Goal: Transaction & Acquisition: Purchase product/service

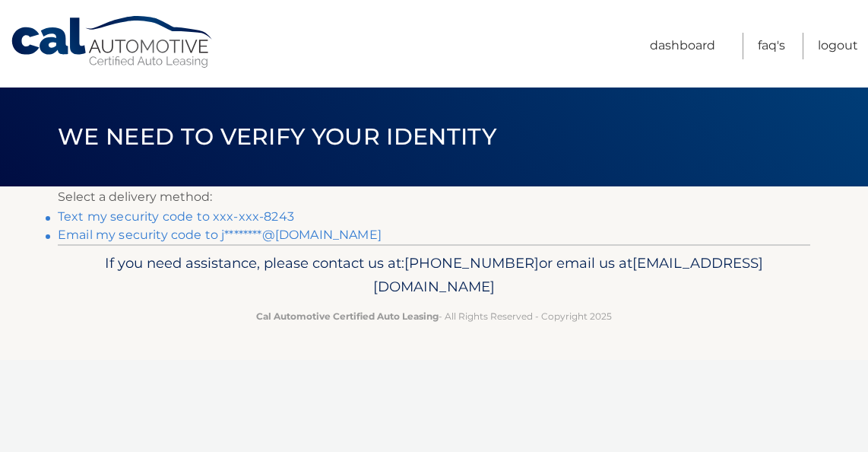
click at [231, 217] on link "Text my security code to xxx-xxx-8243" at bounding box center [176, 216] width 236 height 14
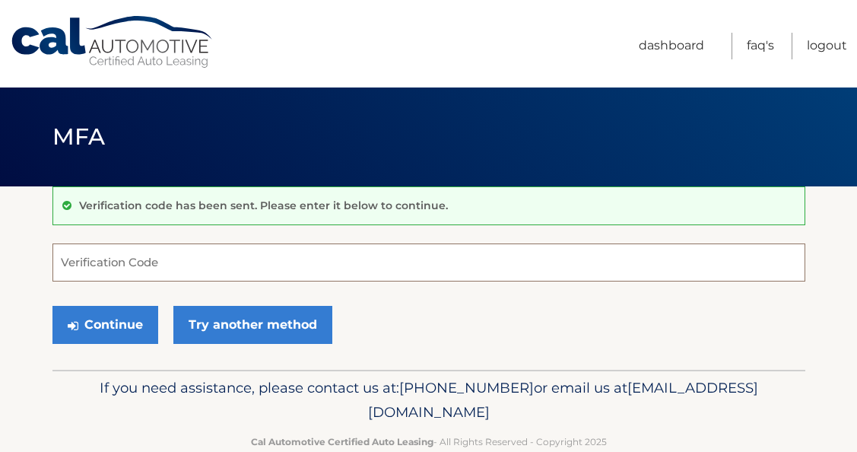
click at [103, 271] on input "Verification Code" at bounding box center [428, 262] width 753 height 38
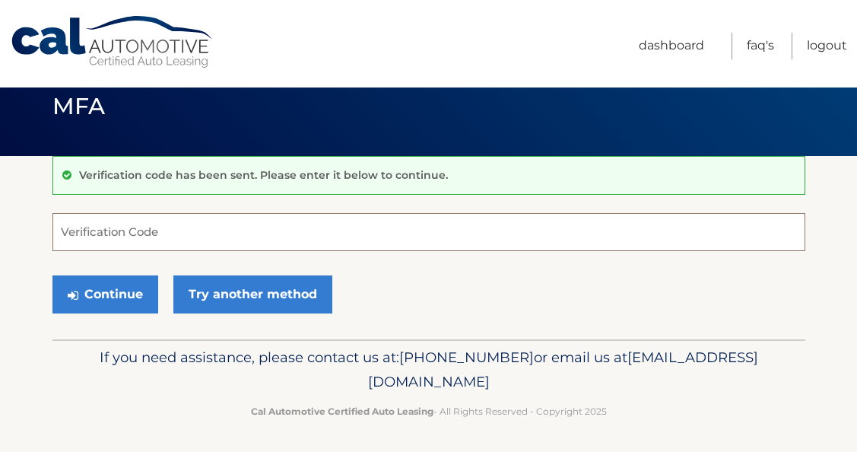
scroll to position [33, 0]
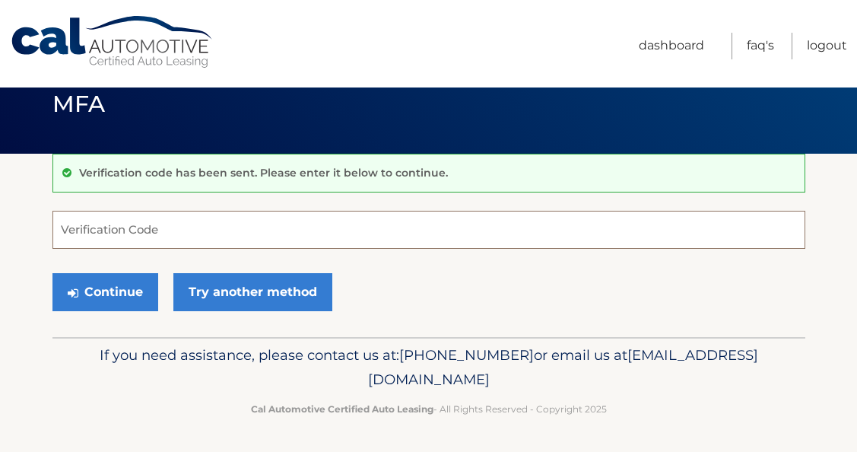
click at [52, 273] on button "Continue" at bounding box center [105, 292] width 106 height 38
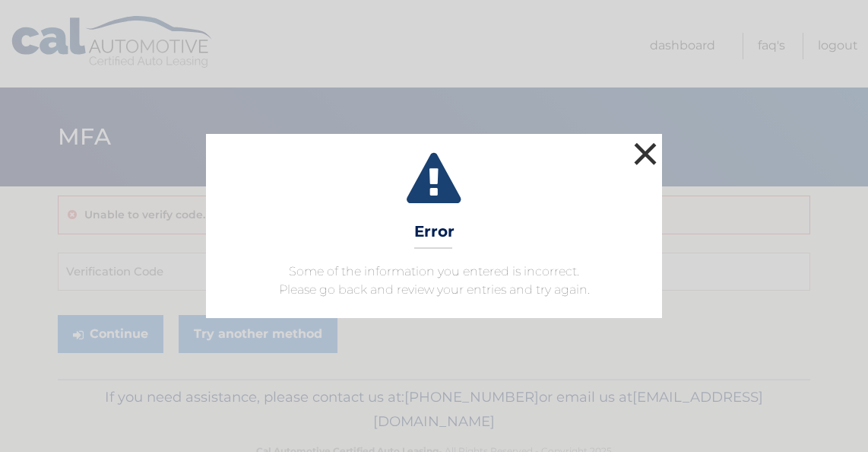
click at [648, 154] on button "×" at bounding box center [645, 153] width 30 height 30
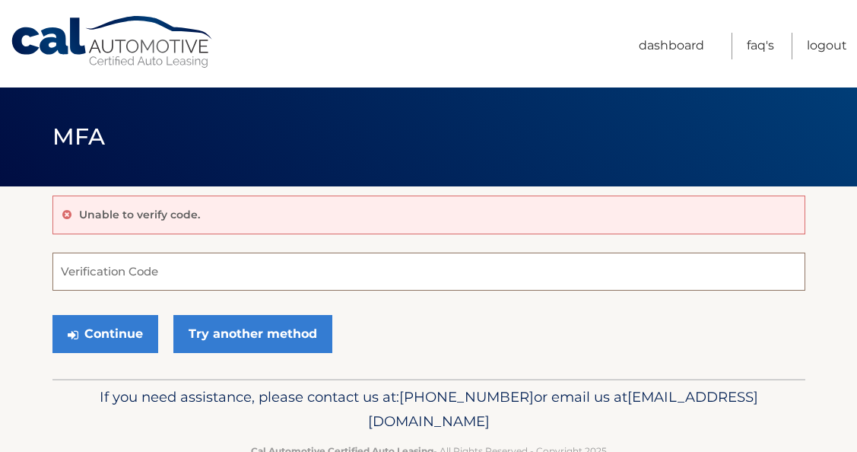
click at [138, 275] on input "Verification Code" at bounding box center [428, 271] width 753 height 38
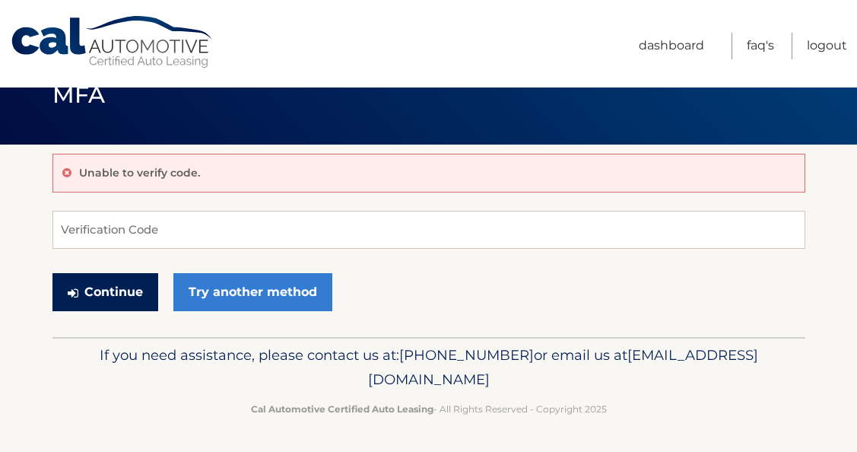
click at [131, 296] on button "Continue" at bounding box center [105, 292] width 106 height 38
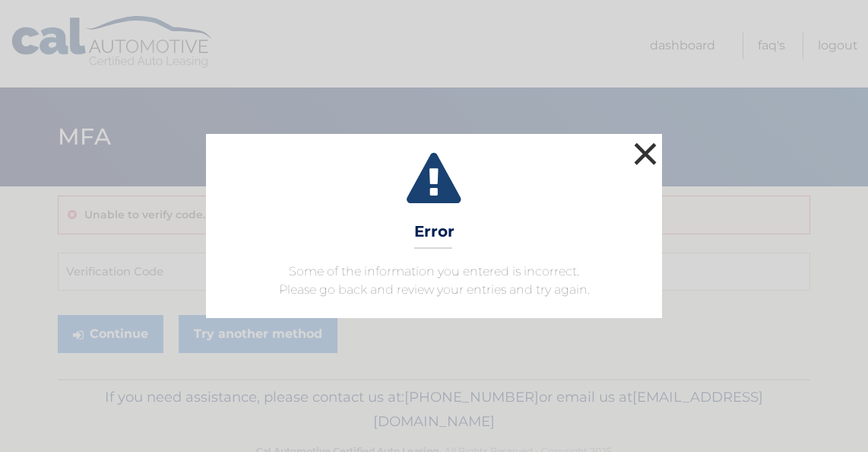
click at [648, 146] on button "×" at bounding box center [645, 153] width 30 height 30
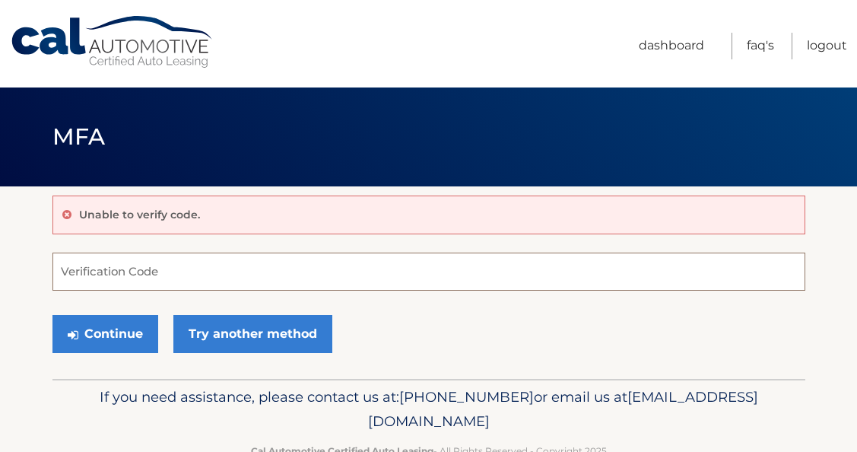
click at [201, 277] on input "Verification Code" at bounding box center [428, 271] width 753 height 38
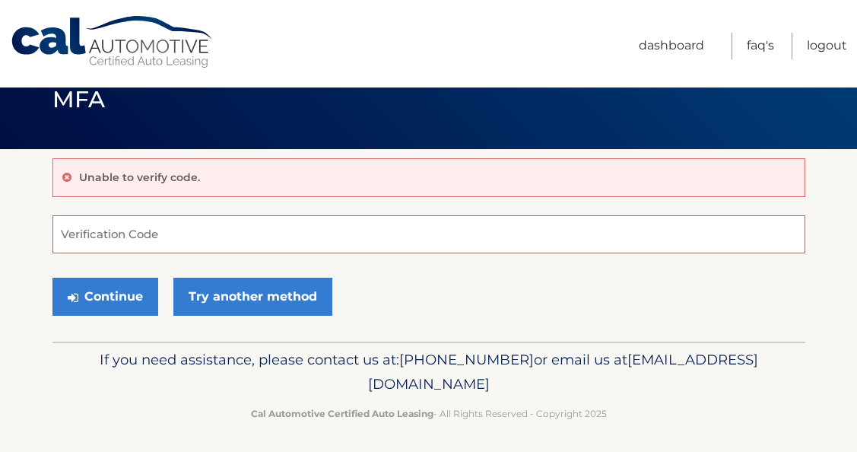
scroll to position [42, 0]
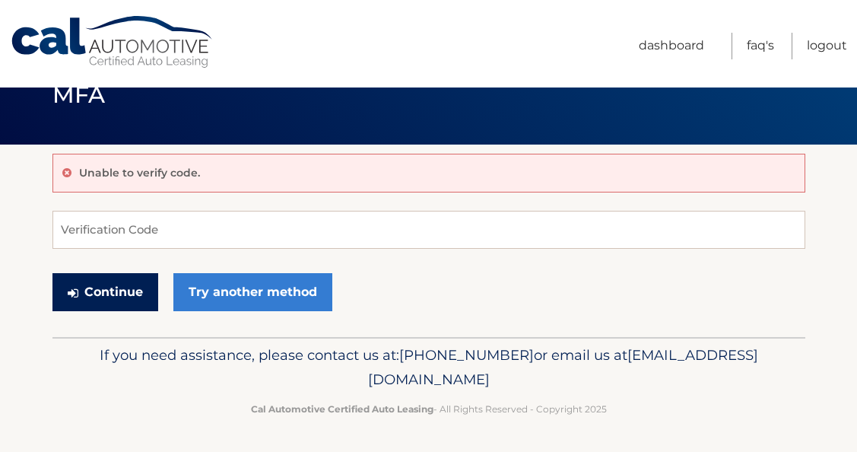
click at [138, 289] on button "Continue" at bounding box center [105, 292] width 106 height 38
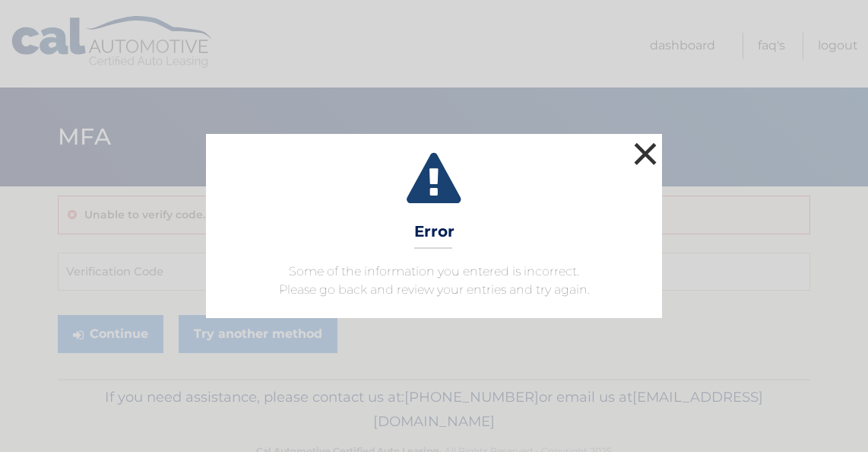
click at [648, 148] on button "×" at bounding box center [645, 153] width 30 height 30
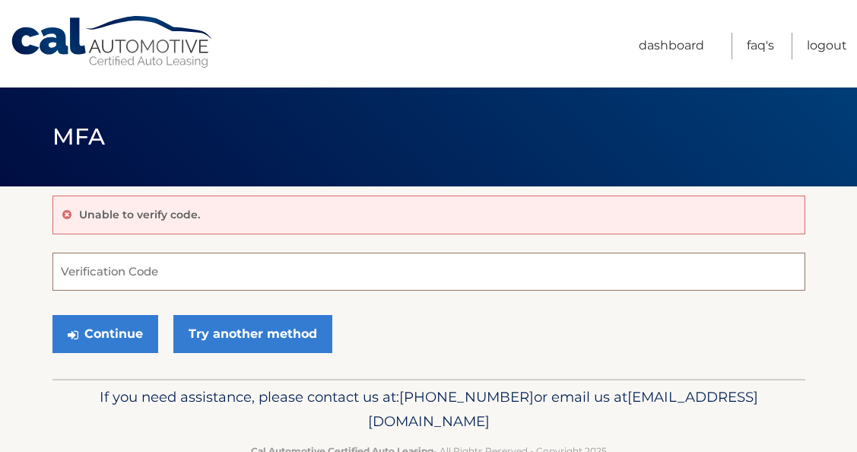
click at [152, 271] on input "Verification Code" at bounding box center [428, 271] width 753 height 38
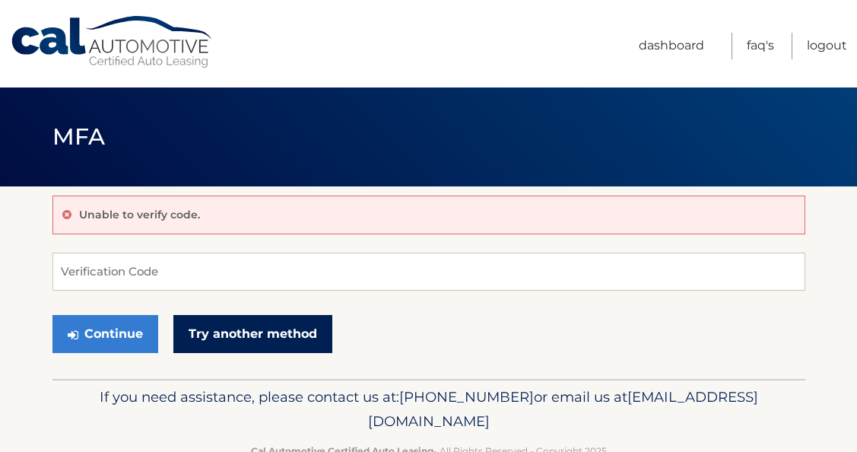
click at [223, 337] on link "Try another method" at bounding box center [252, 334] width 159 height 38
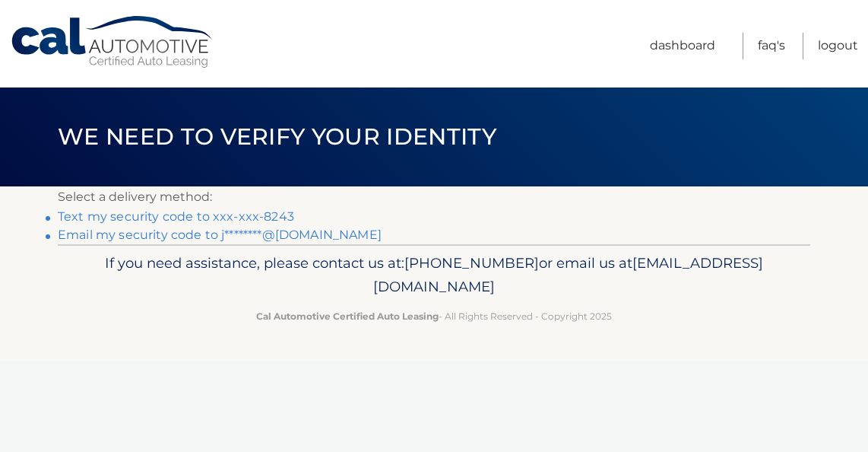
click at [128, 222] on link "Text my security code to xxx-xxx-8243" at bounding box center [176, 216] width 236 height 14
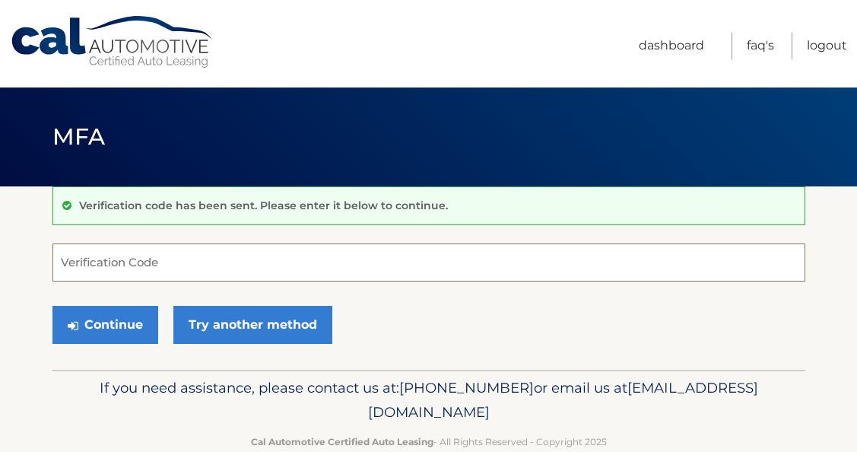
click at [116, 266] on input "Verification Code" at bounding box center [428, 262] width 753 height 38
drag, startPoint x: 167, startPoint y: 267, endPoint x: 54, endPoint y: 271, distance: 113.3
click at [54, 271] on input "Verification Code" at bounding box center [428, 262] width 753 height 38
drag, startPoint x: 167, startPoint y: 266, endPoint x: 47, endPoint y: 265, distance: 120.1
click at [47, 265] on section "Verification code has been sent. Please enter it below to continue. Verificatio…" at bounding box center [428, 277] width 857 height 183
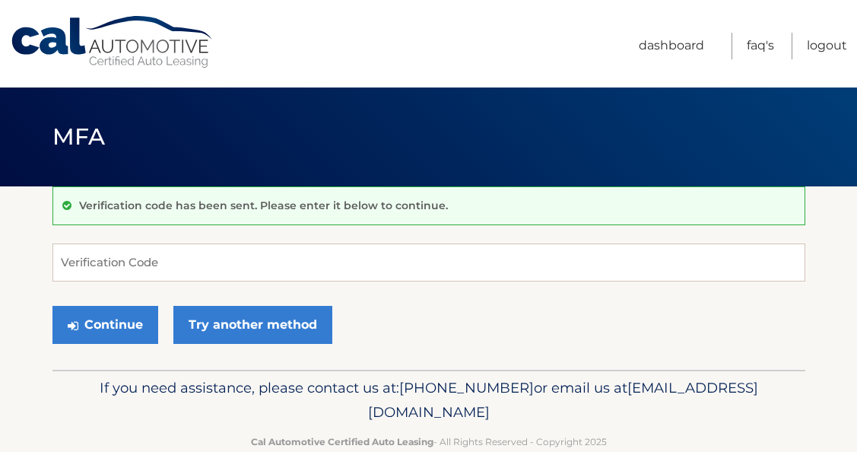
click at [405, 59] on nav "Menu Dashboard FAQ's Logout" at bounding box center [537, 43] width 620 height 87
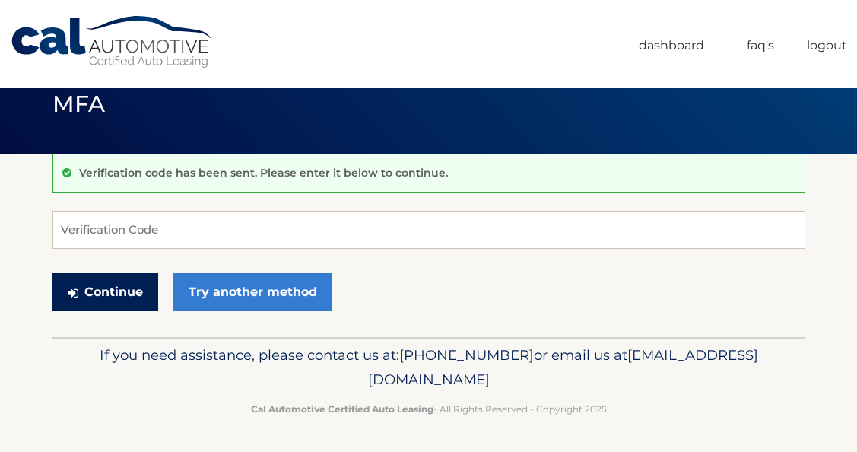
click at [109, 286] on button "Continue" at bounding box center [105, 292] width 106 height 38
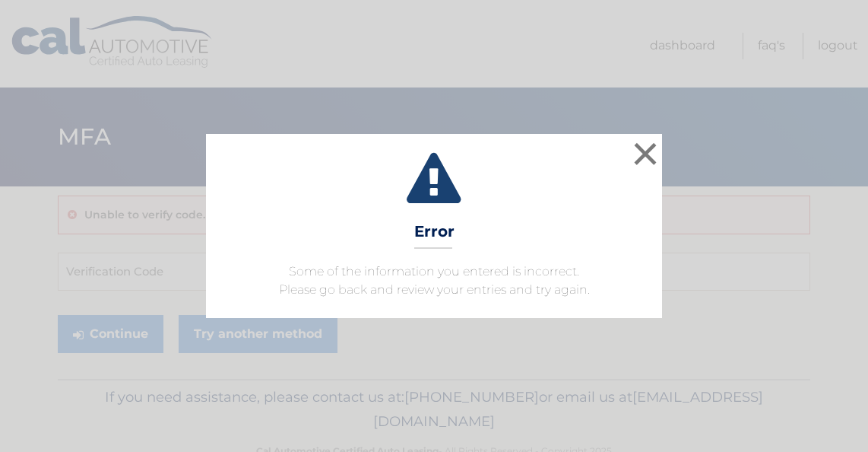
click at [268, 266] on p "Some of the information you entered is incorrect. Please go back and review you…" at bounding box center [434, 280] width 418 height 36
click at [433, 18] on div "× Error Some of the information you entered is incorrect. Please go back and re…" at bounding box center [434, 226] width 868 height 452
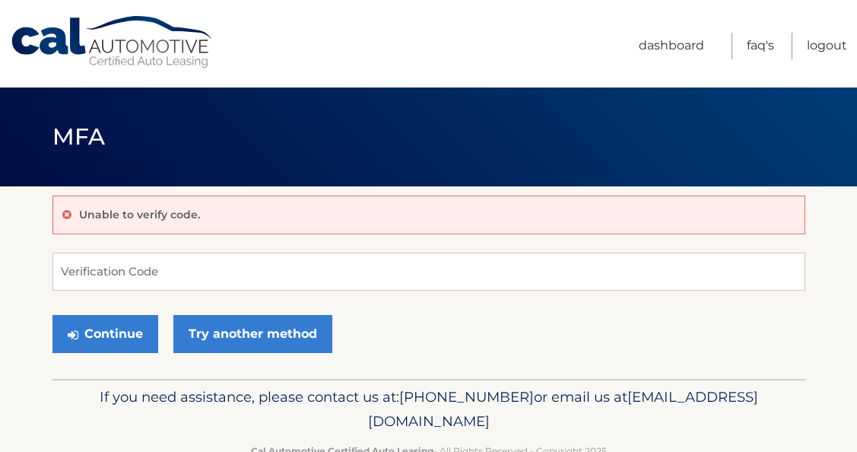
click at [161, 220] on p "Unable to verify code." at bounding box center [139, 215] width 121 height 14
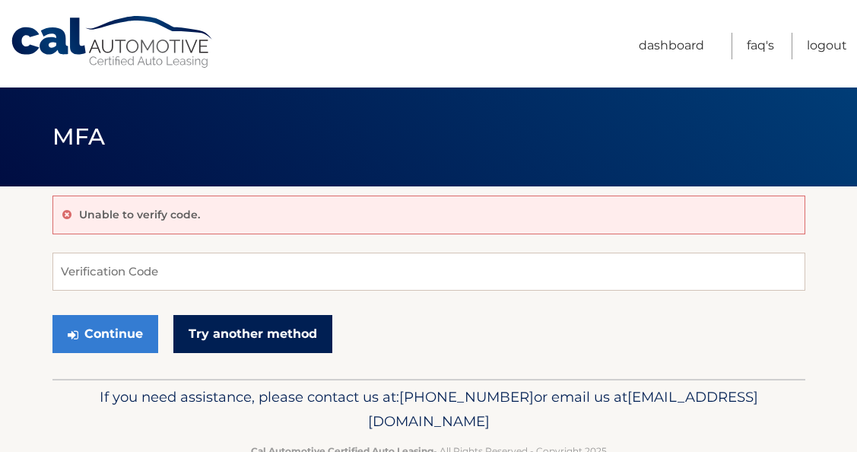
click at [205, 322] on link "Try another method" at bounding box center [252, 334] width 159 height 38
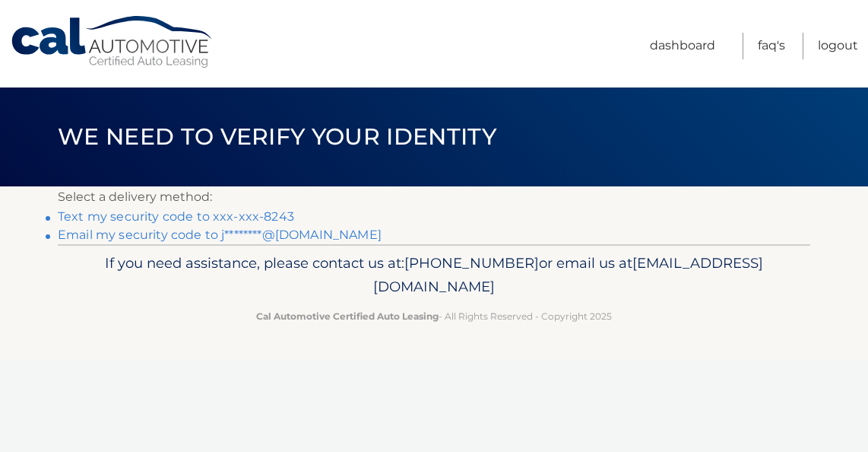
click at [179, 217] on link "Text my security code to xxx-xxx-8243" at bounding box center [176, 216] width 236 height 14
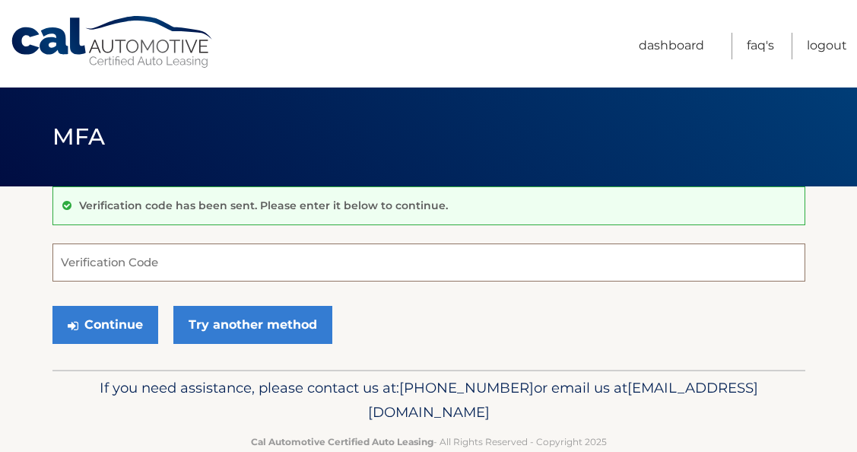
click at [151, 251] on input "Verification Code" at bounding box center [428, 262] width 753 height 38
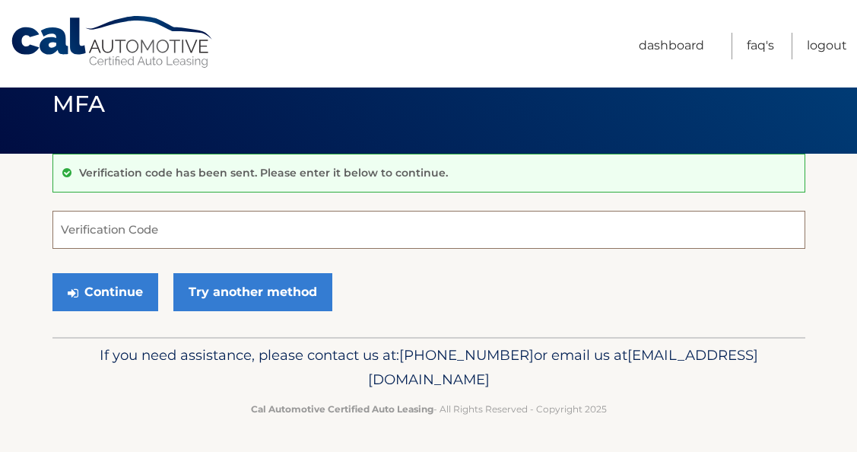
drag, startPoint x: 192, startPoint y: 226, endPoint x: 75, endPoint y: 230, distance: 116.4
click at [93, 225] on input "Verification Code" at bounding box center [428, 230] width 753 height 38
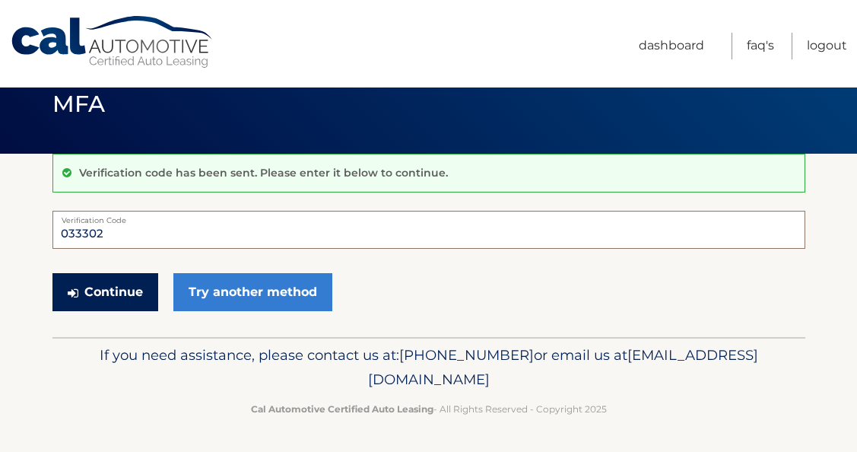
type input "033302"
click at [87, 287] on button "Continue" at bounding box center [105, 292] width 106 height 38
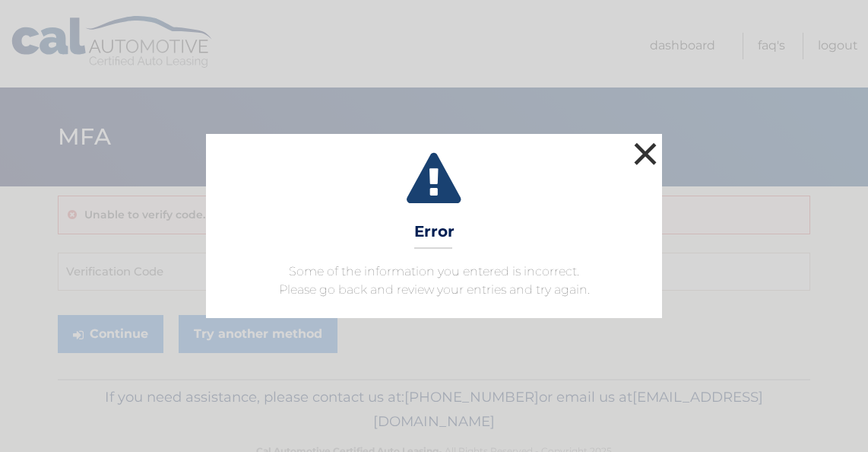
click at [651, 154] on button "×" at bounding box center [645, 153] width 30 height 30
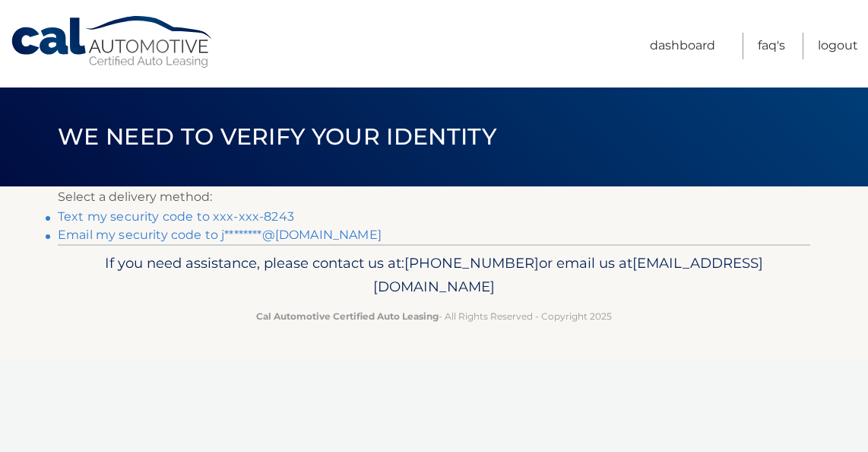
click at [89, 217] on link "Text my security code to xxx-xxx-8243" at bounding box center [176, 216] width 236 height 14
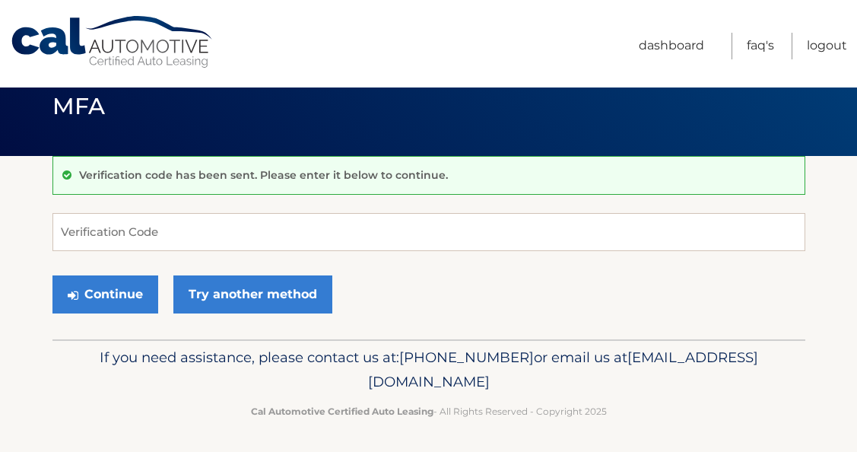
scroll to position [33, 0]
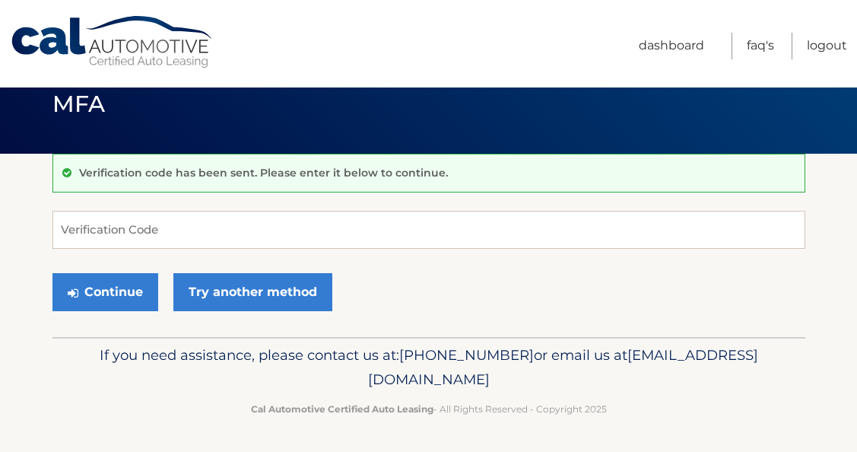
click at [200, 178] on p "Verification code has been sent. Please enter it below to continue." at bounding box center [263, 173] width 369 height 14
click at [118, 228] on input "Verification Code" at bounding box center [428, 230] width 753 height 38
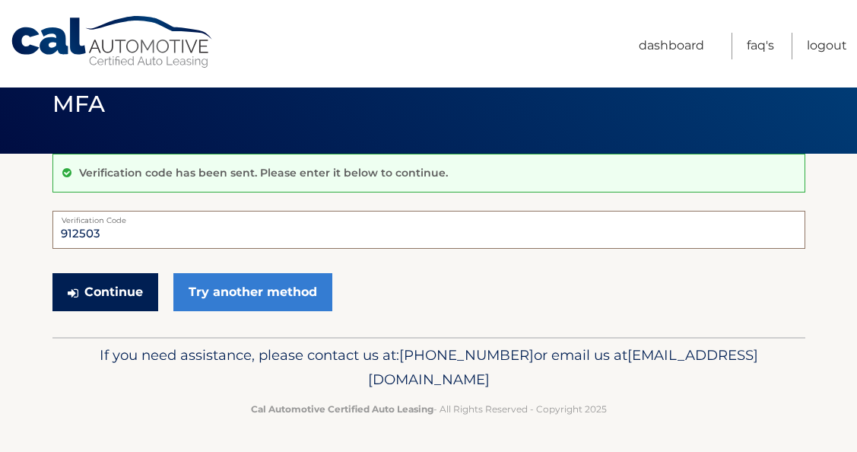
type input "912503"
click at [74, 294] on icon "submit" at bounding box center [73, 293] width 11 height 12
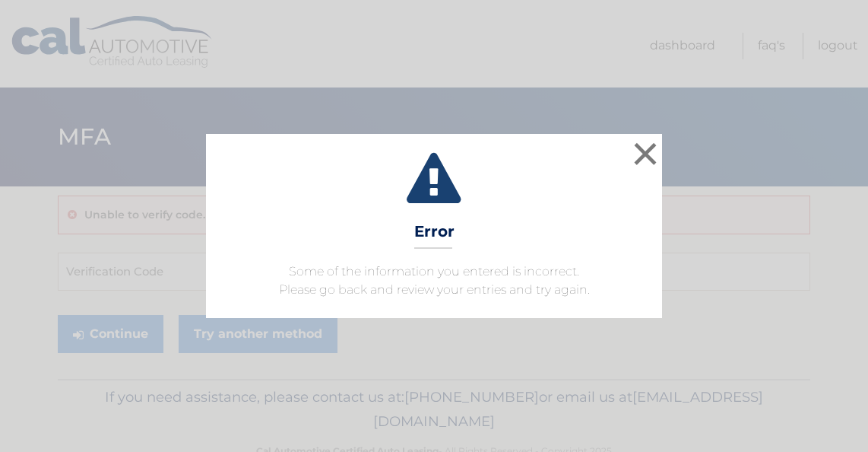
click at [252, 288] on p "Some of the information you entered is incorrect. Please go back and review you…" at bounding box center [434, 280] width 418 height 36
click at [645, 154] on button "×" at bounding box center [645, 153] width 30 height 30
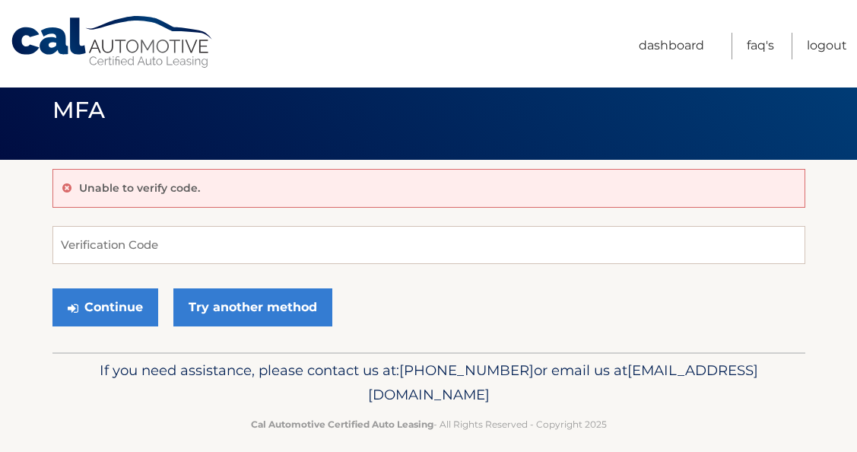
scroll to position [42, 0]
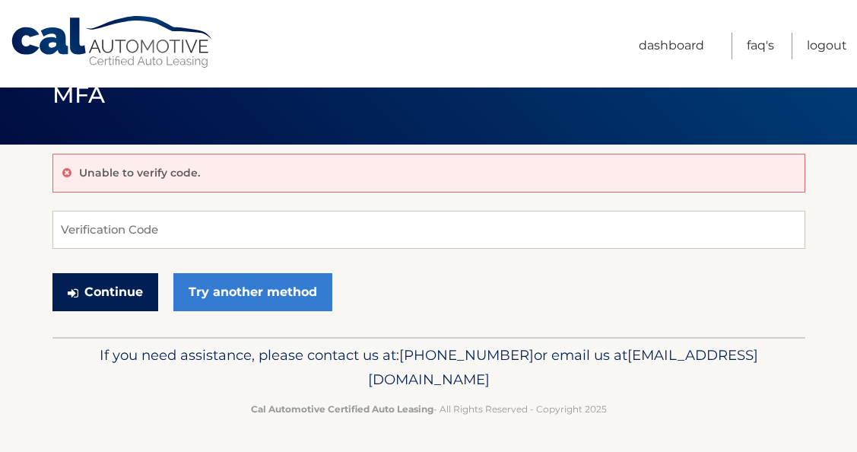
click at [114, 289] on button "Continue" at bounding box center [105, 292] width 106 height 38
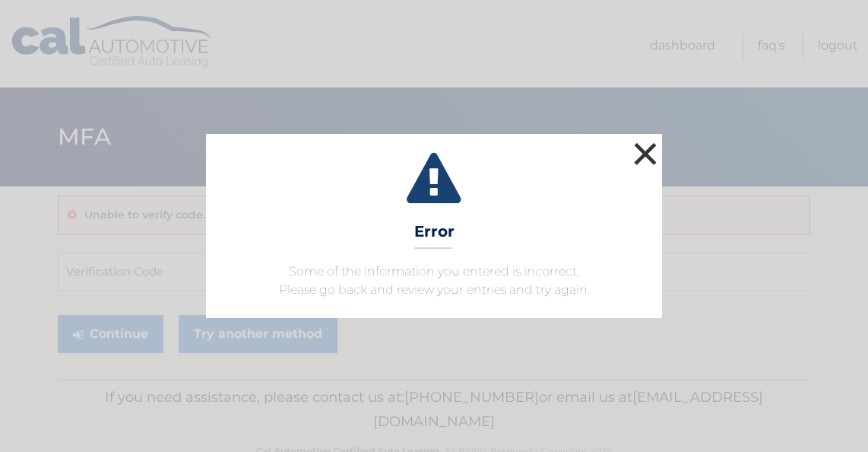
click at [650, 155] on button "×" at bounding box center [645, 153] width 30 height 30
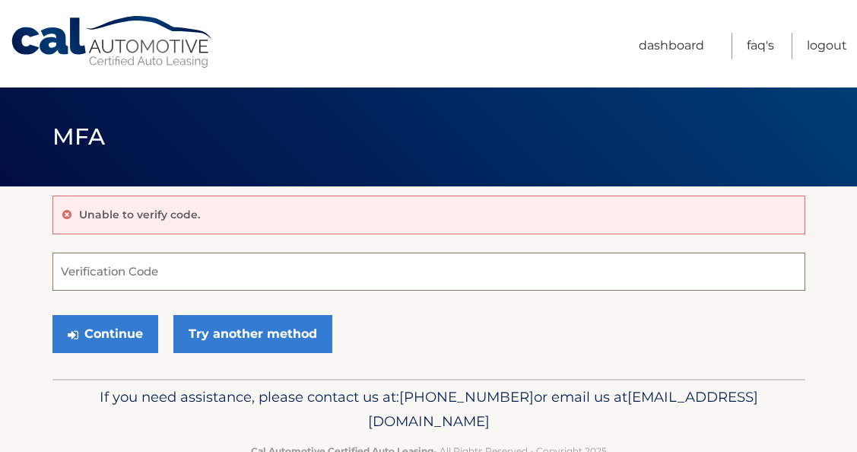
click at [78, 267] on input "Verification Code" at bounding box center [428, 271] width 753 height 38
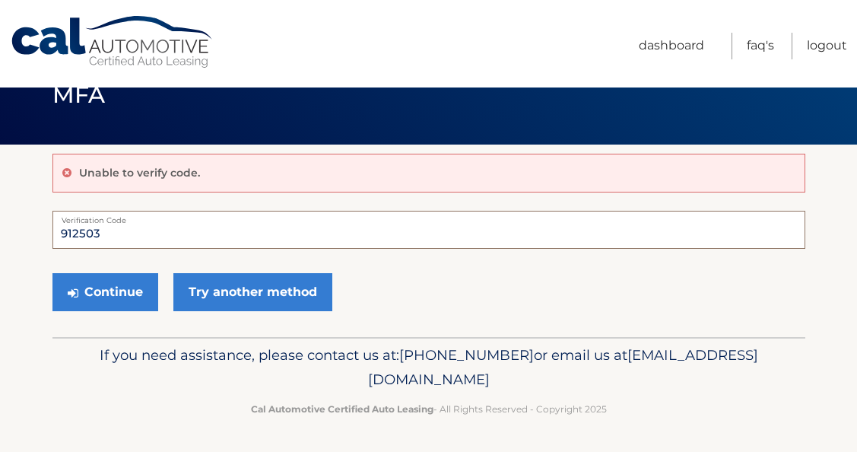
click at [120, 232] on input "912503" at bounding box center [428, 230] width 753 height 38
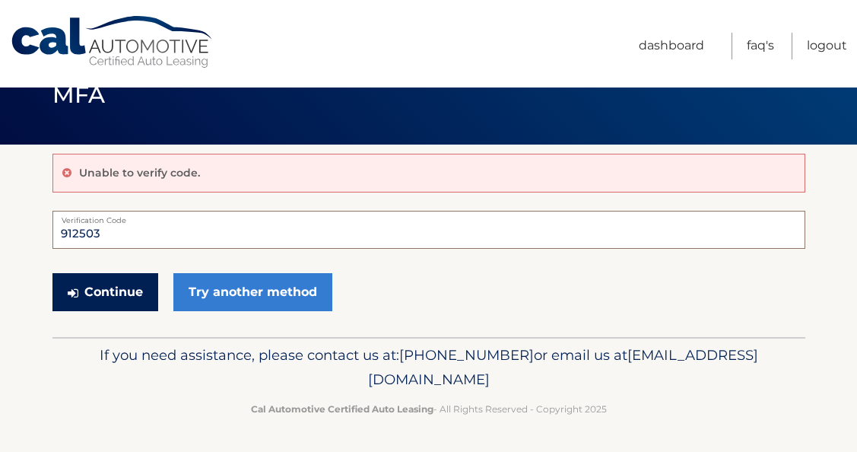
type input "912503"
click at [107, 285] on button "Continue" at bounding box center [105, 292] width 106 height 38
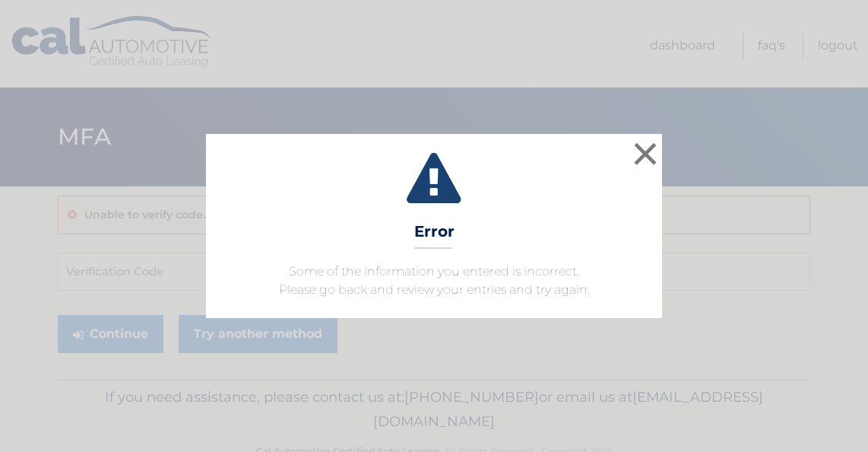
click at [273, 271] on p "Some of the information you entered is incorrect. Please go back and review you…" at bounding box center [434, 280] width 418 height 36
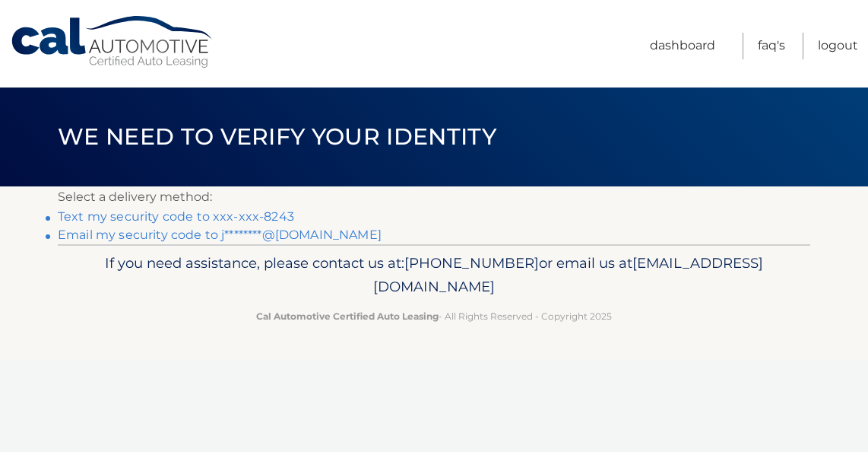
click at [132, 215] on link "Text my security code to xxx-xxx-8243" at bounding box center [176, 216] width 236 height 14
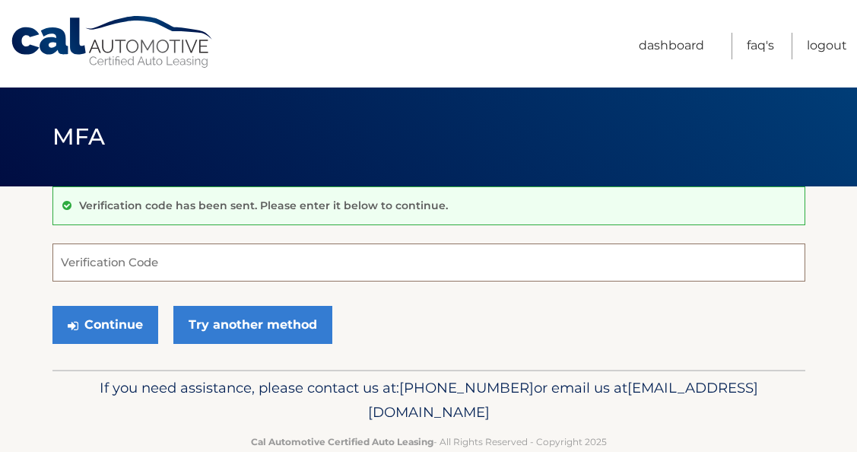
click at [122, 268] on input "Verification Code" at bounding box center [428, 262] width 753 height 38
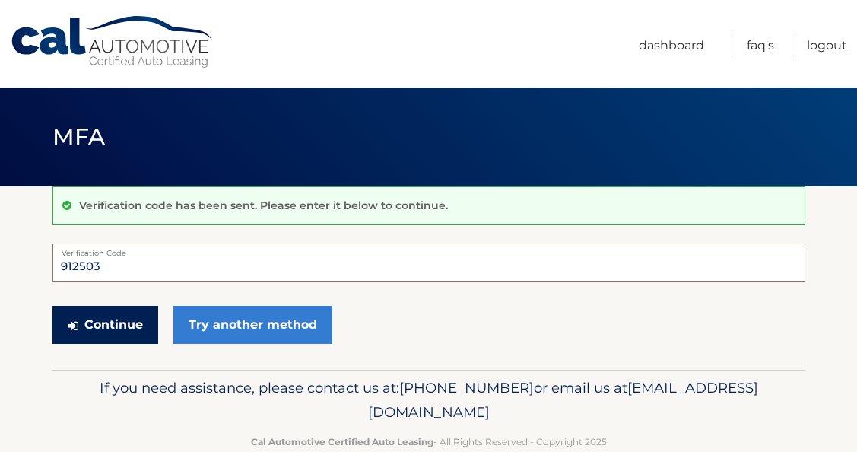
type input "912503"
click at [126, 315] on button "Continue" at bounding box center [105, 325] width 106 height 38
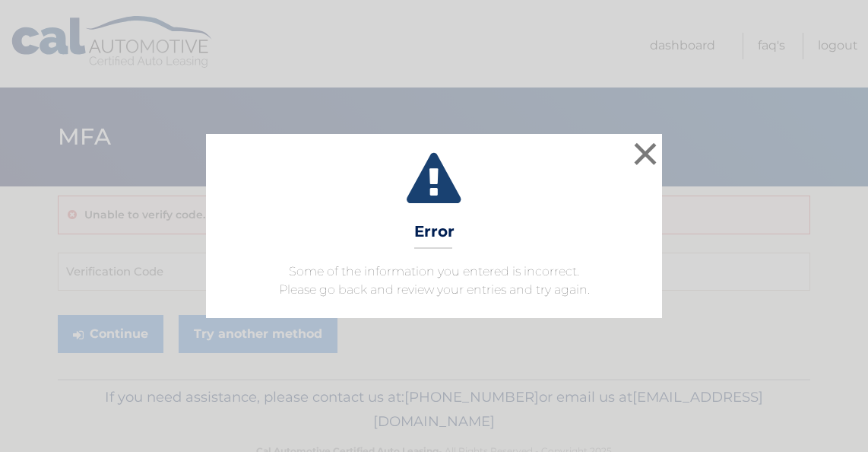
click at [301, 291] on span "Some of the information you entered is incorrect. Please go back and review you…" at bounding box center [434, 280] width 311 height 33
click at [649, 154] on button "×" at bounding box center [645, 153] width 30 height 30
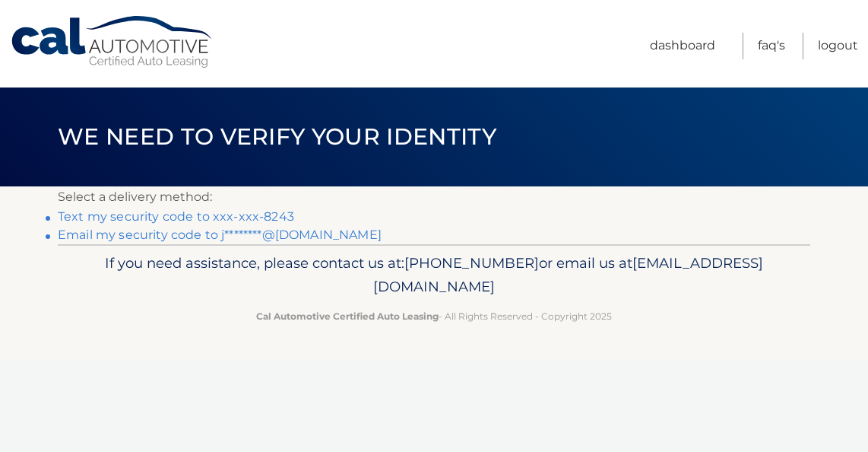
click at [163, 212] on link "Text my security code to xxx-xxx-8243" at bounding box center [176, 216] width 236 height 14
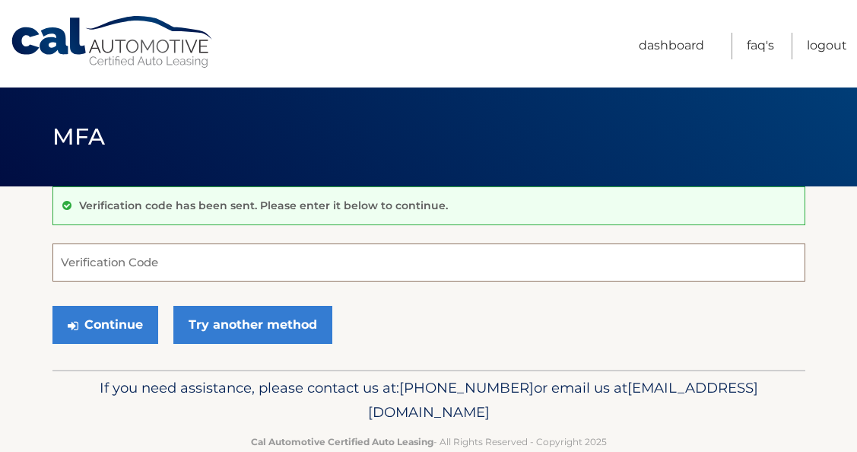
click at [64, 268] on input "Verification Code" at bounding box center [428, 262] width 753 height 38
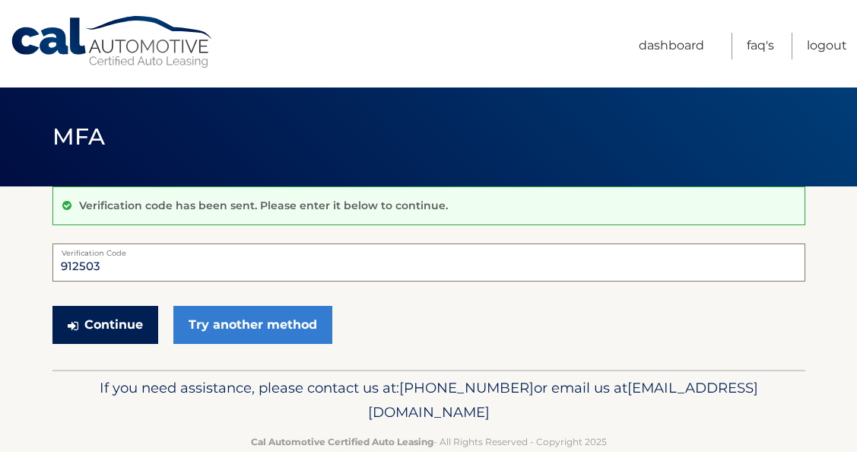
type input "912503"
click at [83, 324] on button "Continue" at bounding box center [105, 325] width 106 height 38
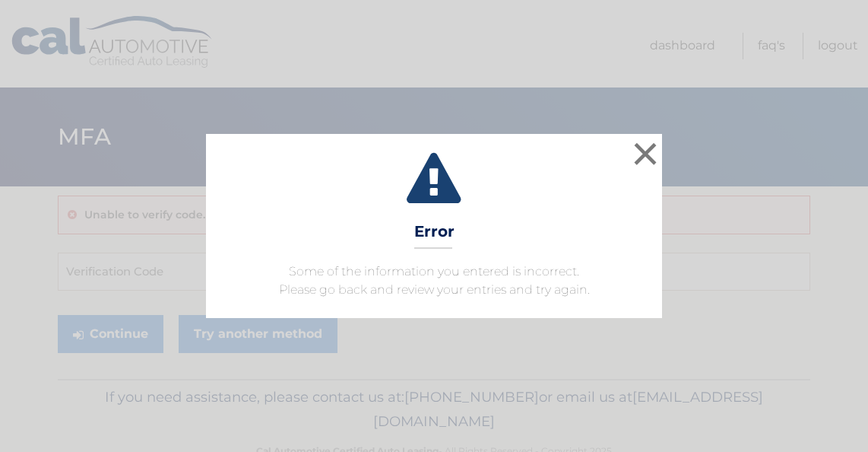
click at [356, 281] on p "Some of the information you entered is incorrect. Please go back and review you…" at bounding box center [434, 280] width 418 height 36
click at [538, 19] on div "× Error Some of the information you entered is incorrect. Please go back and re…" at bounding box center [434, 226] width 868 height 452
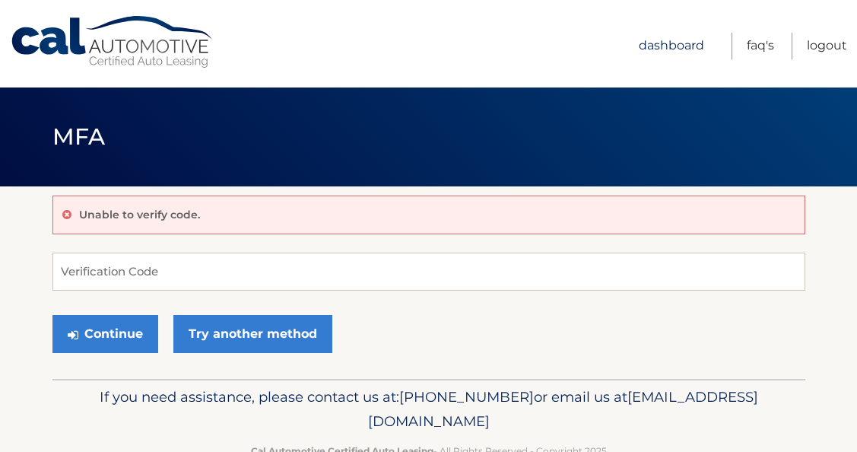
click at [670, 48] on link "Dashboard" at bounding box center [671, 46] width 65 height 27
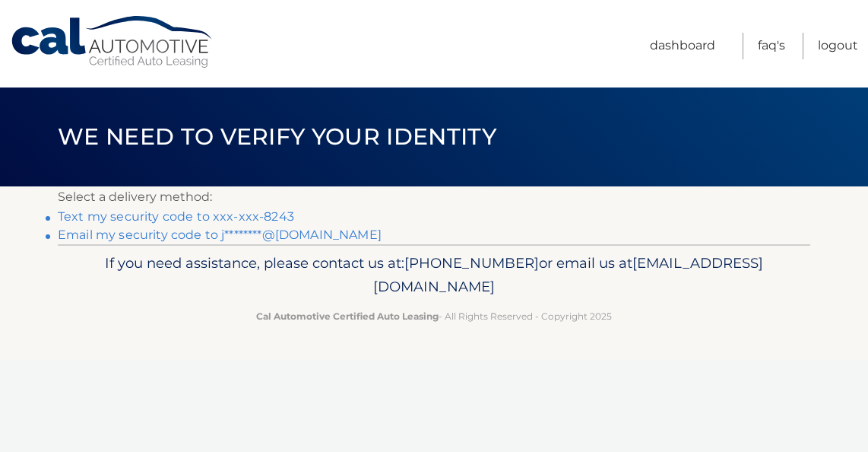
click at [217, 232] on link "Email my security code to j********@[DOMAIN_NAME]" at bounding box center [220, 234] width 324 height 14
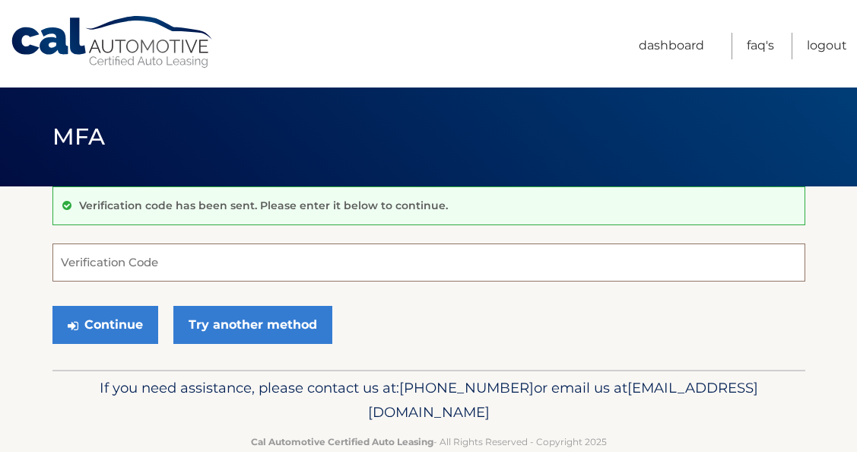
click at [98, 264] on input "Verification Code" at bounding box center [428, 262] width 753 height 38
type input "307121"
click at [52, 306] on button "Continue" at bounding box center [105, 325] width 106 height 38
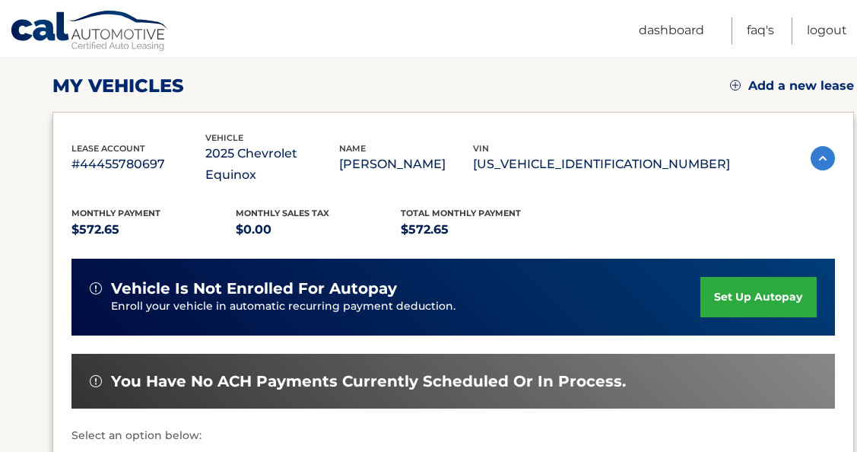
scroll to position [405, 0]
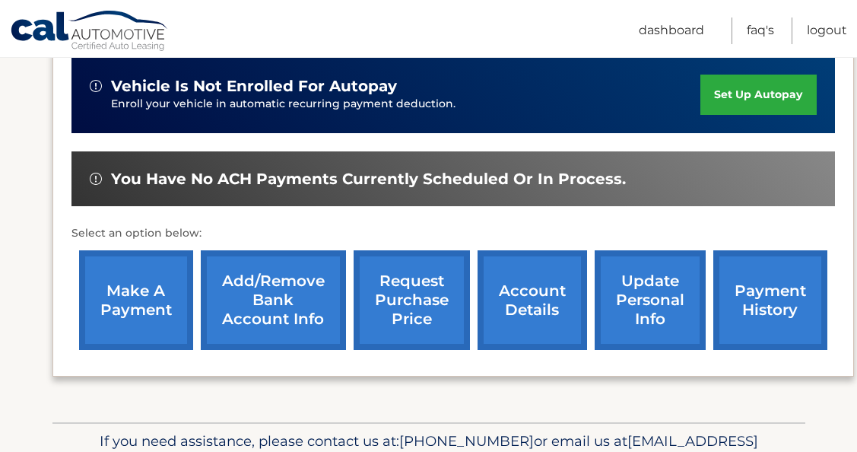
click at [141, 265] on link "make a payment" at bounding box center [136, 300] width 114 height 100
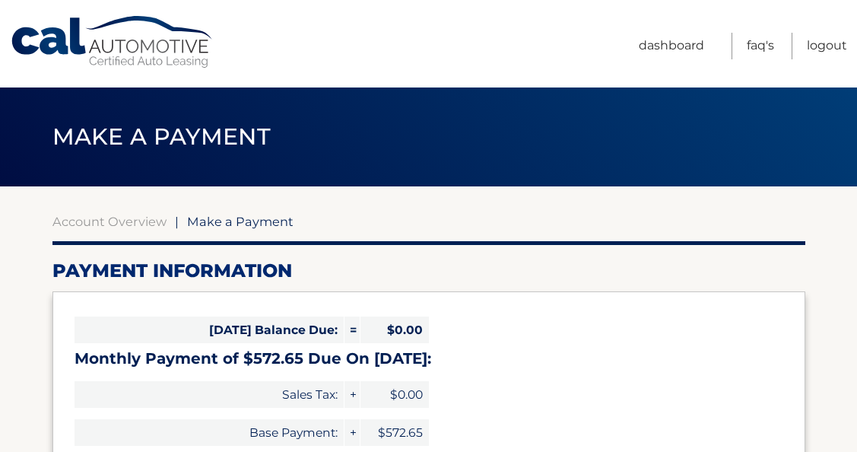
select select "ZGM3MTMxNWUtODQ4OS00MWJmLWFlMWQtMGMzOTczZmIzYzZj"
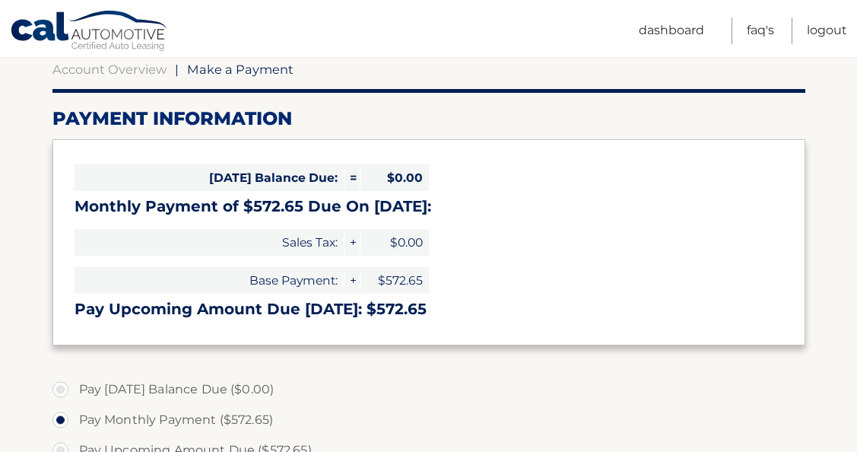
scroll to position [203, 0]
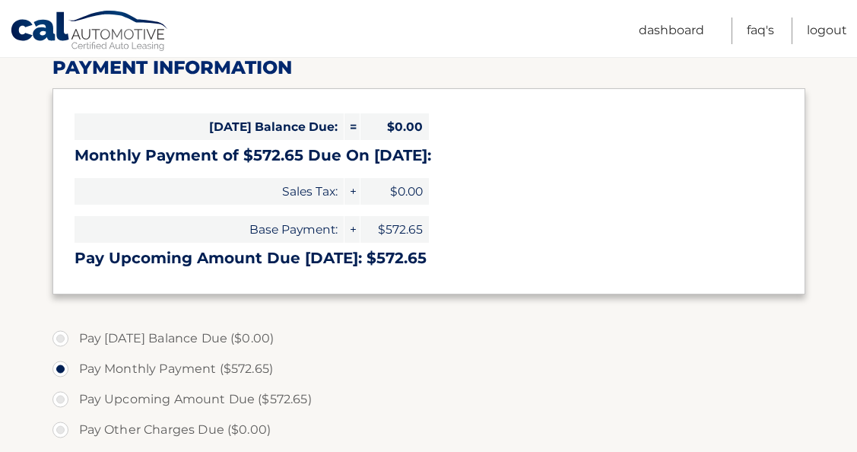
click at [237, 255] on h3 "Pay Upcoming Amount Due [DATE]: $572.65" at bounding box center [428, 258] width 709 height 19
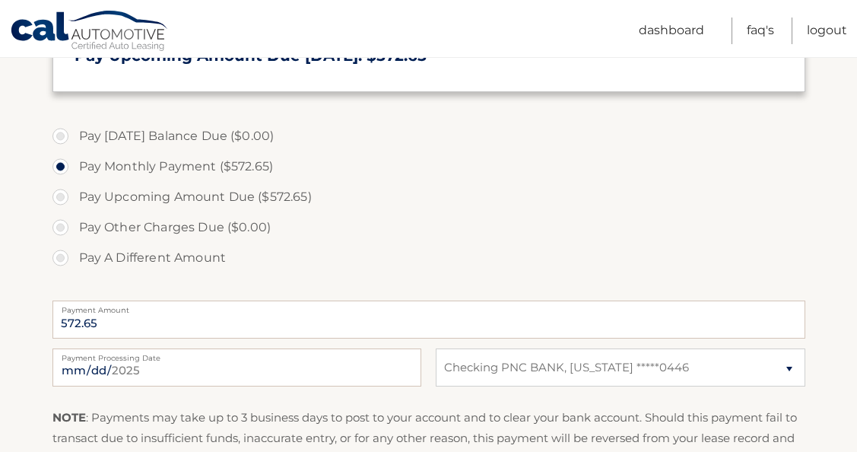
click at [166, 168] on label "Pay Monthly Payment ($572.65)" at bounding box center [428, 166] width 753 height 30
click at [74, 168] on input "Pay Monthly Payment ($572.65)" at bounding box center [66, 163] width 15 height 24
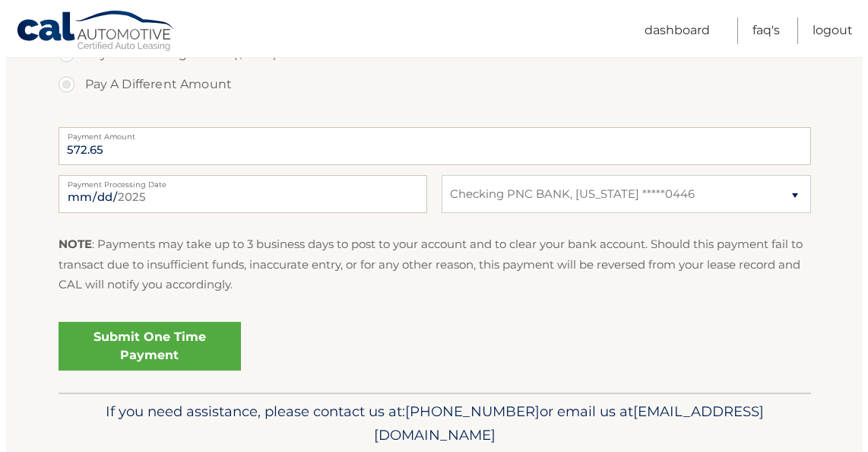
scroll to position [608, 0]
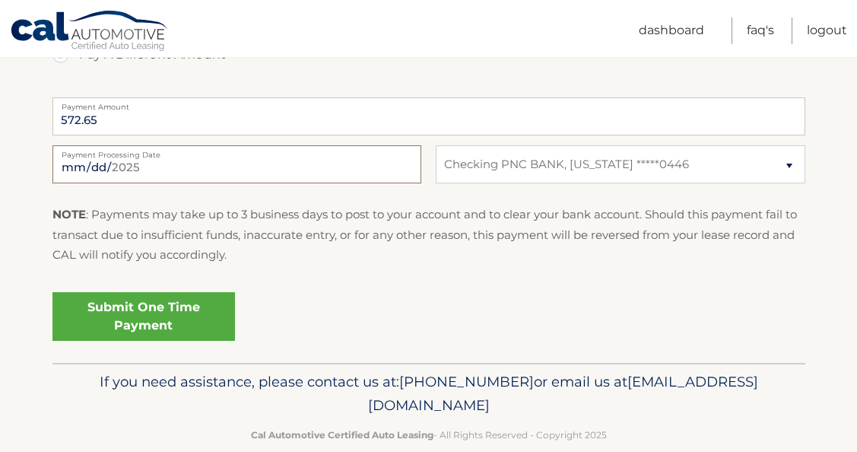
click at [219, 163] on input "[DATE]" at bounding box center [236, 164] width 369 height 38
type input "[DATE]"
drag, startPoint x: 135, startPoint y: 182, endPoint x: 198, endPoint y: 268, distance: 106.1
click at [198, 268] on div "NOTE : Payments may take up to 3 business days to post to your account and to c…" at bounding box center [428, 239] width 753 height 71
click at [787, 163] on select "Select Bank Account Checking PNC BANK, [US_STATE] *****0446" at bounding box center [620, 164] width 369 height 38
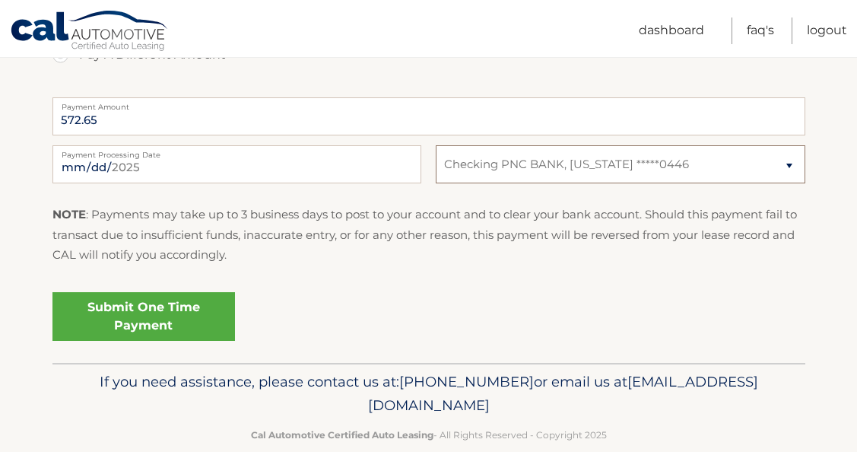
click at [436, 145] on select "Select Bank Account Checking PNC BANK, [US_STATE] *****0446" at bounding box center [620, 164] width 369 height 38
click at [171, 312] on link "Submit One Time Payment" at bounding box center [143, 316] width 182 height 49
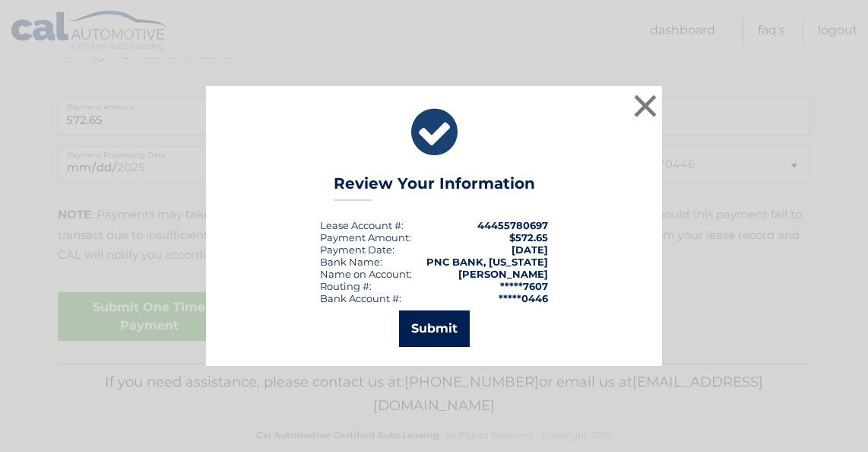
click at [433, 322] on button "Submit" at bounding box center [434, 328] width 71 height 36
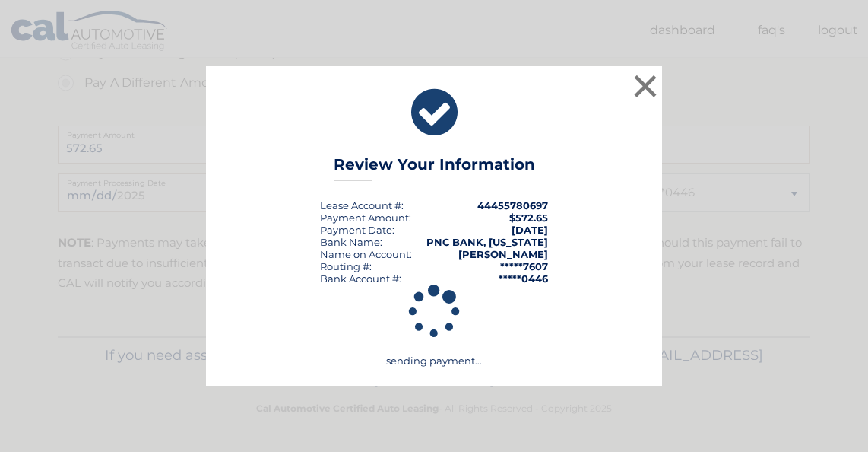
scroll to position [580, 0]
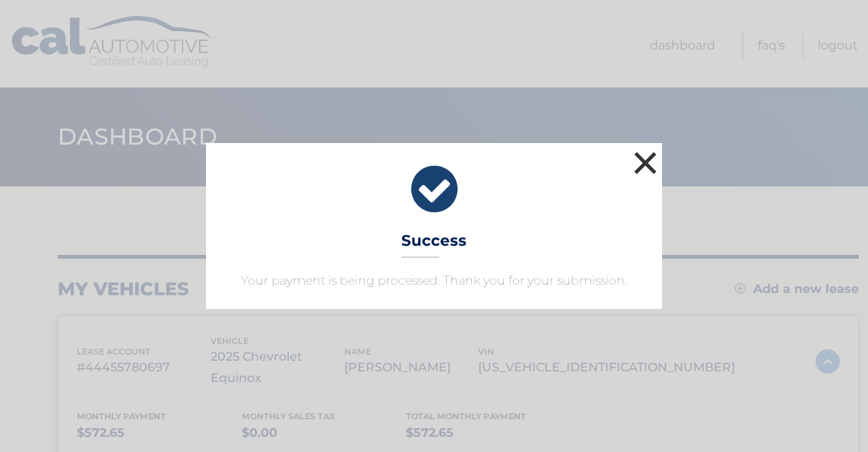
click at [644, 160] on button "×" at bounding box center [645, 162] width 30 height 30
